Goal: Task Accomplishment & Management: Manage account settings

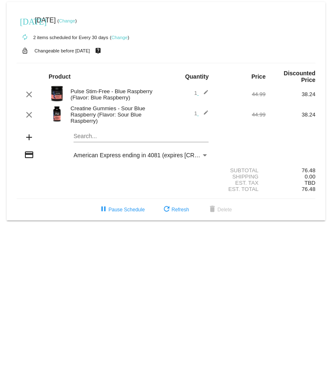
click at [203, 112] on mat-icon "edit" at bounding box center [204, 115] width 10 height 10
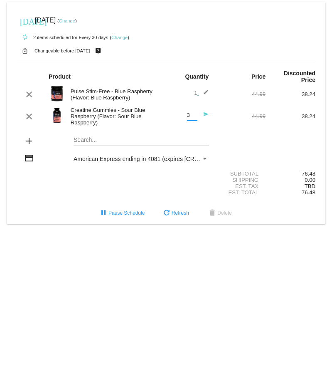
click at [195, 113] on input "3" at bounding box center [192, 115] width 10 height 6
click at [194, 116] on input "2" at bounding box center [192, 115] width 10 height 6
type input "1"
click at [194, 116] on input "1" at bounding box center [192, 115] width 10 height 6
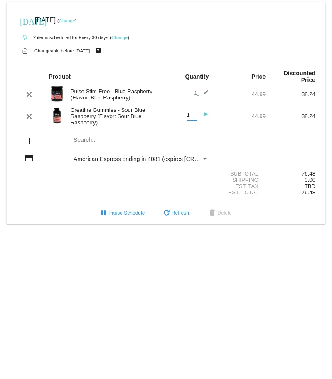
click at [194, 116] on input "1" at bounding box center [192, 115] width 10 height 6
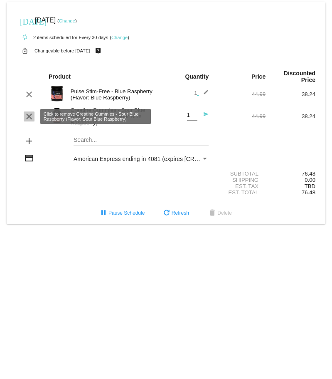
click at [29, 119] on mat-icon "clear" at bounding box center [29, 116] width 10 height 10
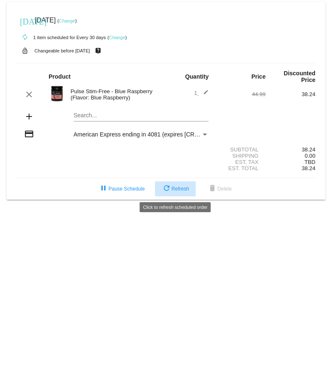
click at [181, 188] on span "refresh Refresh" at bounding box center [175, 189] width 27 height 6
